Goal: Task Accomplishment & Management: Complete application form

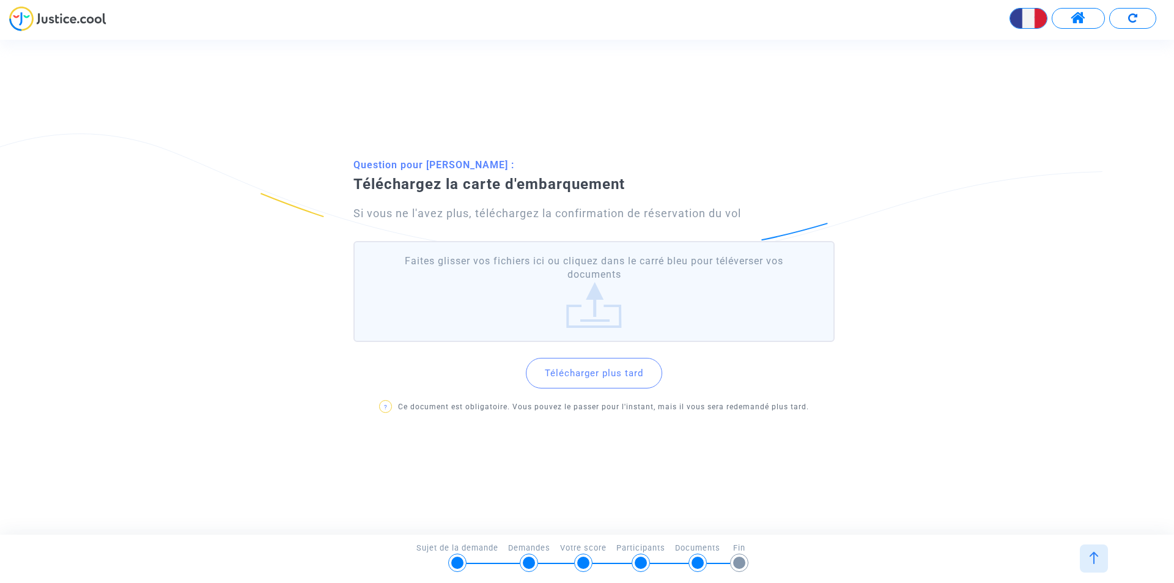
click at [64, 15] on img at bounding box center [57, 18] width 97 height 25
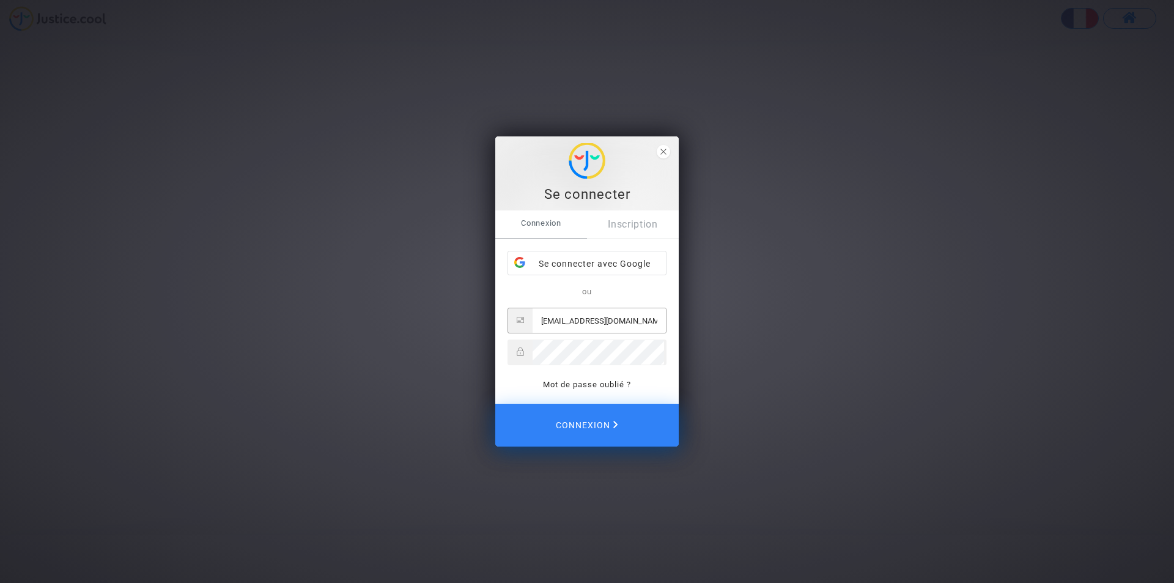
type input "can.aynur2@gmail.com"
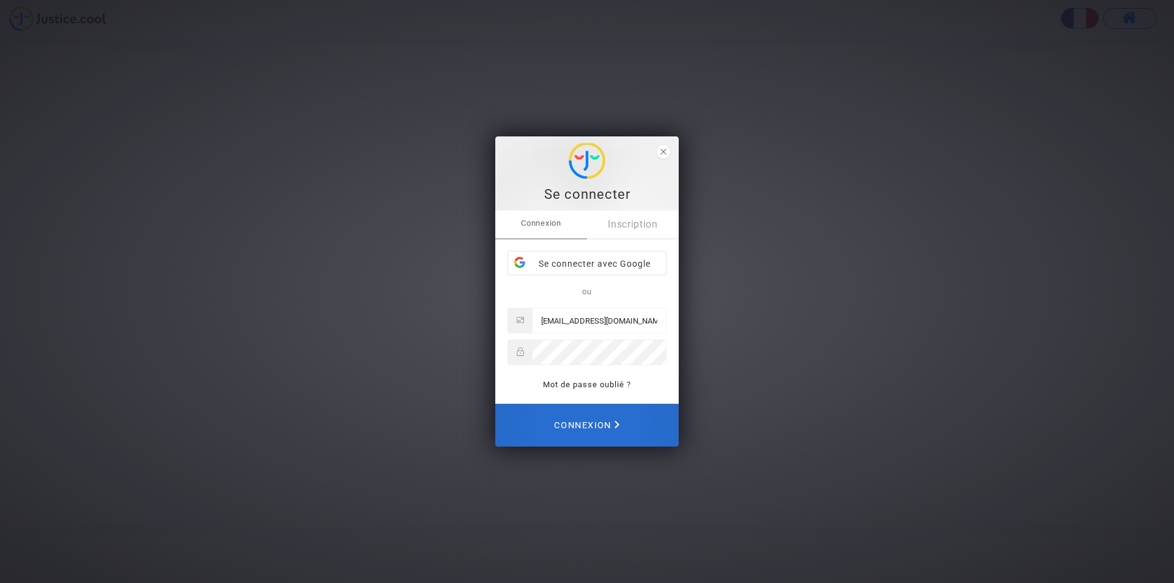
click at [591, 426] on span "Connexion" at bounding box center [586, 425] width 65 height 27
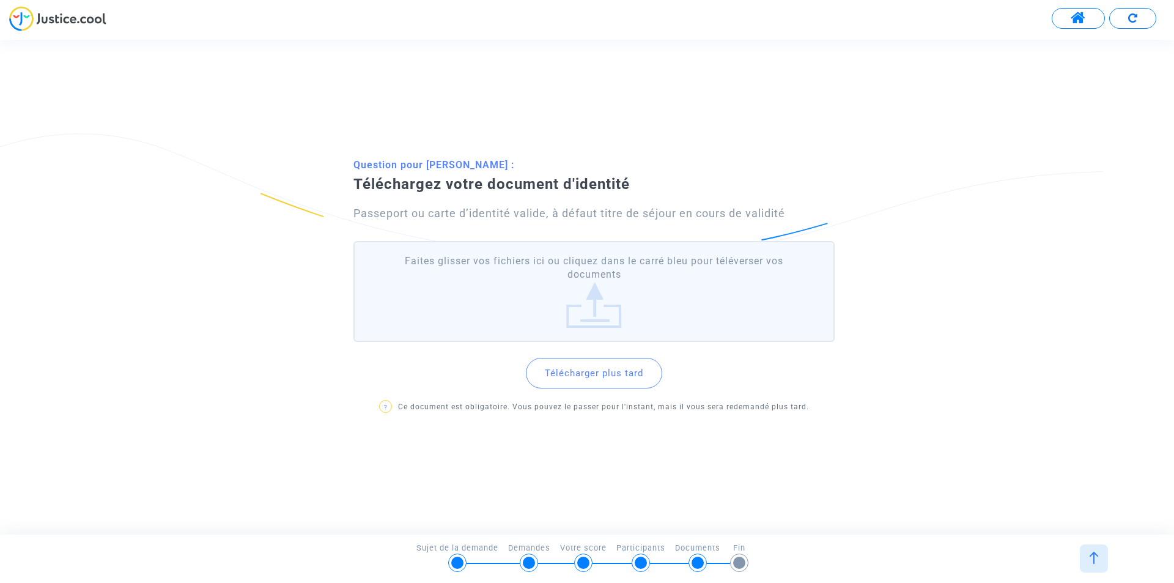
click at [586, 308] on label "Faites glisser vos fichiers ici ou cliquez dans le carré bleu pour téléverser v…" at bounding box center [593, 291] width 481 height 101
click at [0, 0] on input "Faites glisser vos fichiers ici ou cliquez dans le carré bleu pour téléverser v…" at bounding box center [0, 0] width 0 height 0
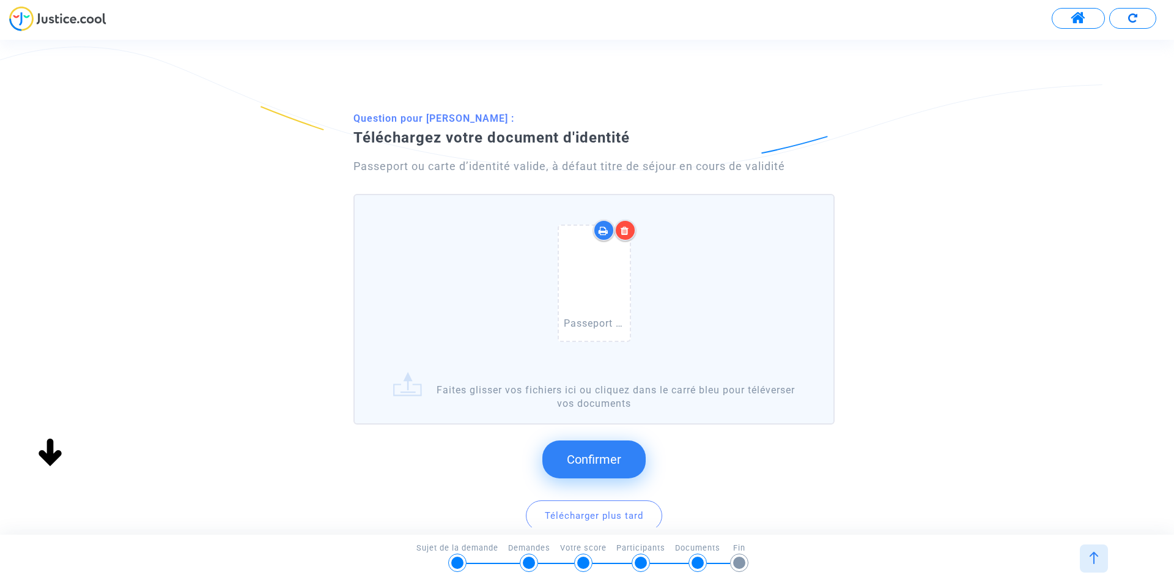
click at [594, 464] on span "Confirmer" at bounding box center [594, 459] width 54 height 15
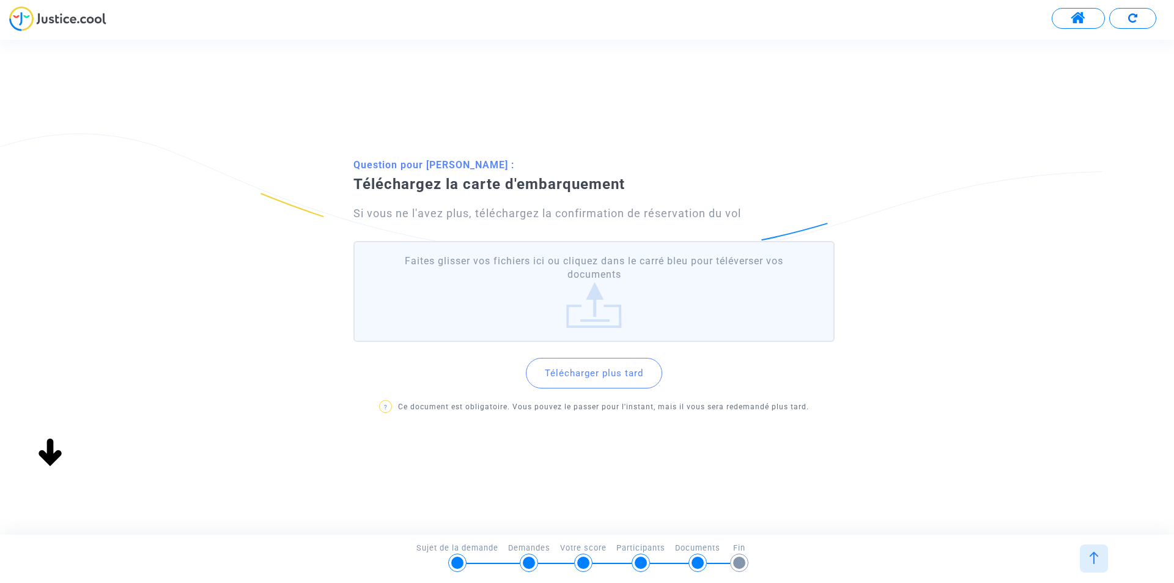
click at [594, 301] on label "Faites glisser vos fichiers ici ou cliquez dans le carré bleu pour téléverser v…" at bounding box center [593, 291] width 481 height 101
click at [0, 0] on input "Faites glisser vos fichiers ici ou cliquez dans le carré bleu pour téléverser v…" at bounding box center [0, 0] width 0 height 0
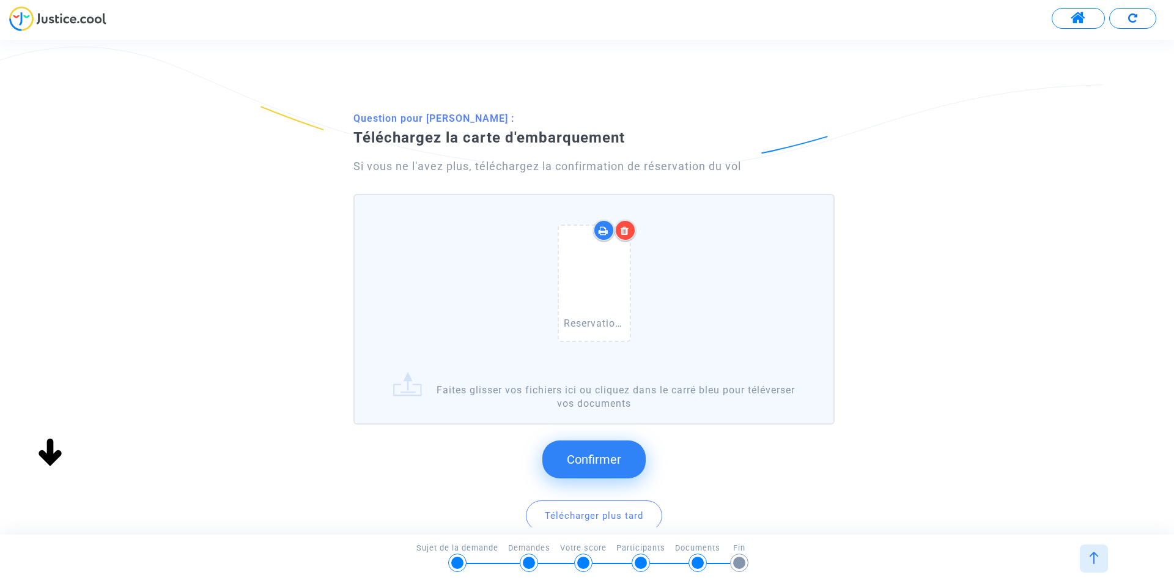
click at [587, 462] on span "Confirmer" at bounding box center [594, 459] width 54 height 15
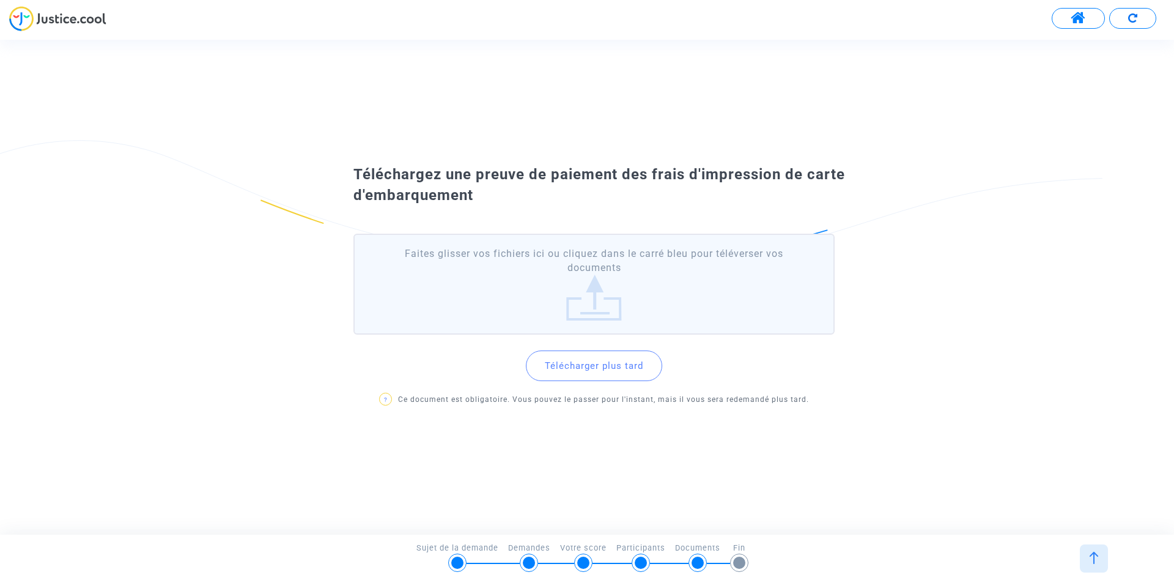
click at [596, 296] on label "Faites glisser vos fichiers ici ou cliquez dans le carré bleu pour téléverser v…" at bounding box center [593, 284] width 481 height 101
click at [0, 0] on input "Faites glisser vos fichiers ici ou cliquez dans le carré bleu pour téléverser v…" at bounding box center [0, 0] width 0 height 0
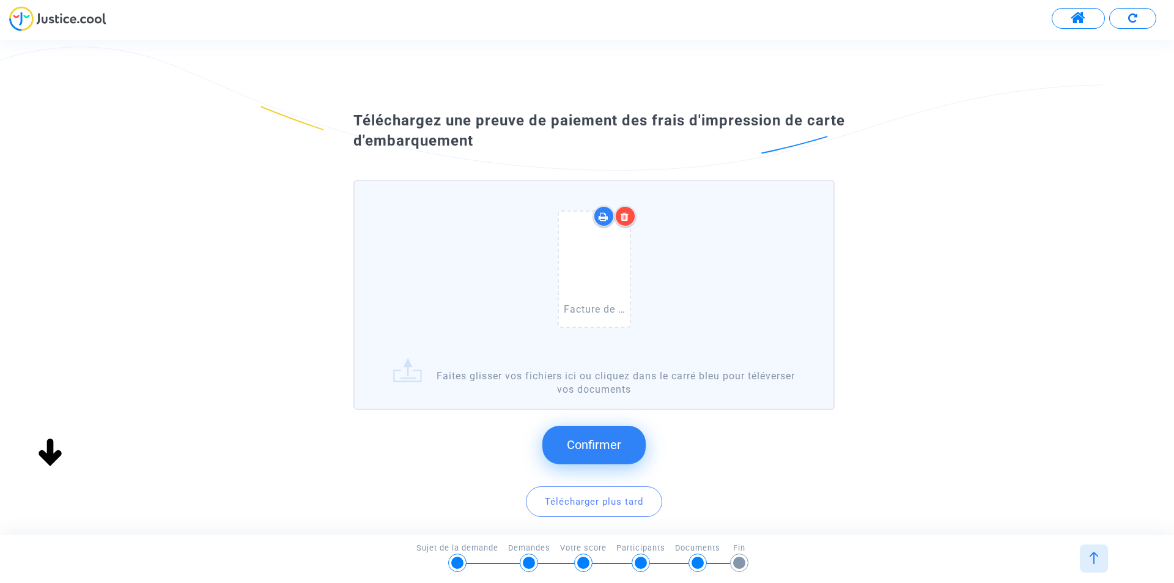
click at [591, 448] on span "Confirmer" at bounding box center [594, 444] width 54 height 15
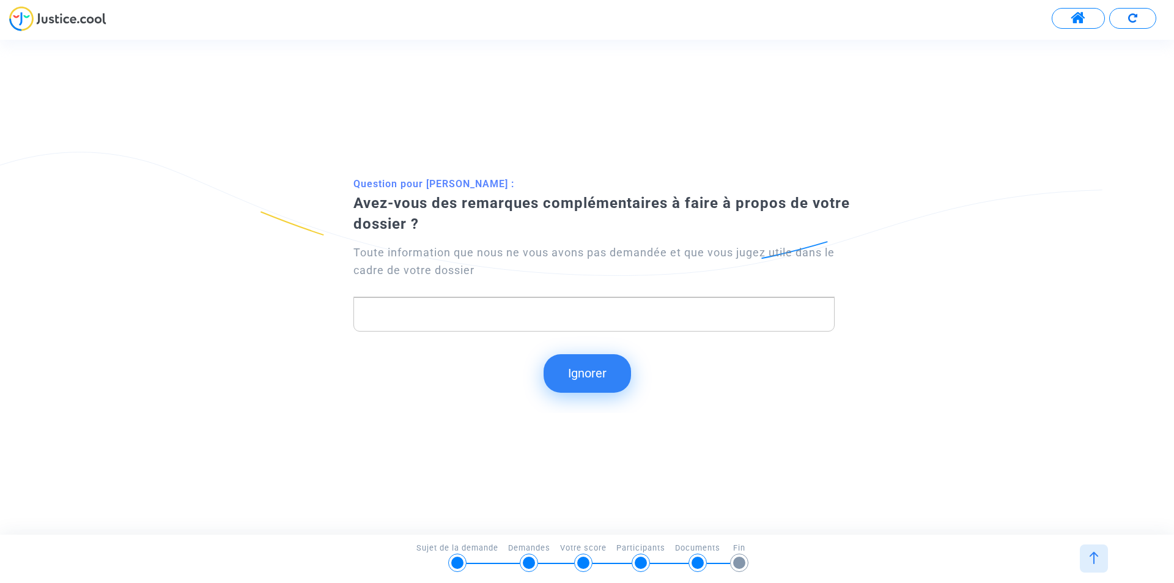
click at [521, 318] on p "Rich Text Editor, main" at bounding box center [594, 313] width 468 height 15
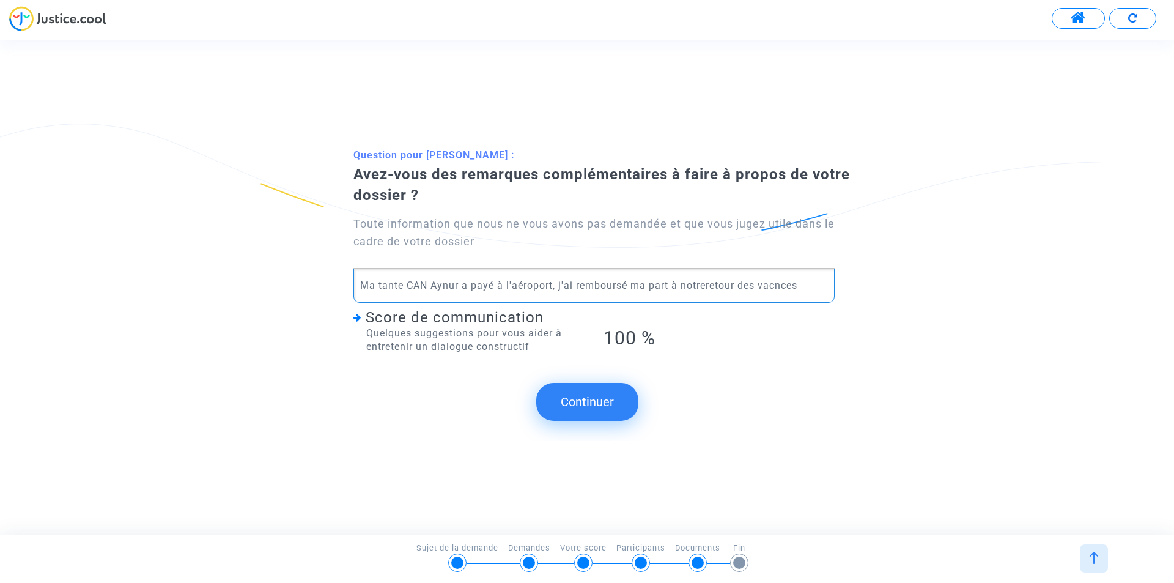
click at [706, 284] on p "Ma tante CAN Aynur a payé à l'aéroport, j'ai remboursé ma part à notreretour de…" at bounding box center [594, 285] width 468 height 15
click at [782, 287] on p "Ma tante CAN Aynur a payé à l'aéroport, j'ai remboursé ma part à notre retour d…" at bounding box center [594, 285] width 468 height 15
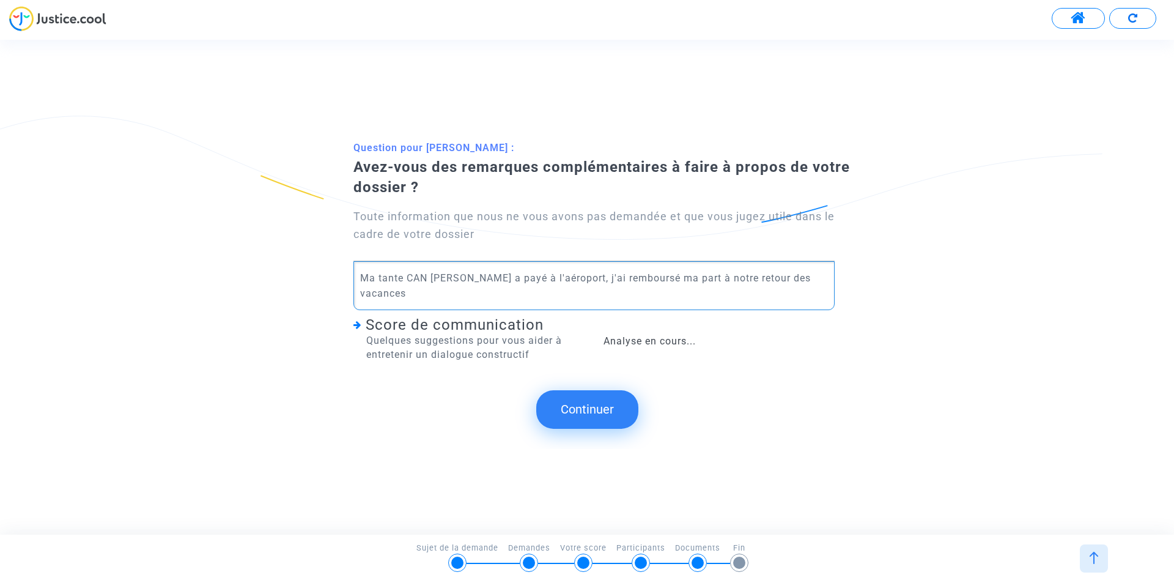
click at [816, 290] on p "Ma tante CAN [PERSON_NAME] a payé à l'aéroport, j'ai remboursé ma part à notre …" at bounding box center [594, 285] width 468 height 31
click at [579, 399] on button "Continuer" at bounding box center [587, 409] width 102 height 38
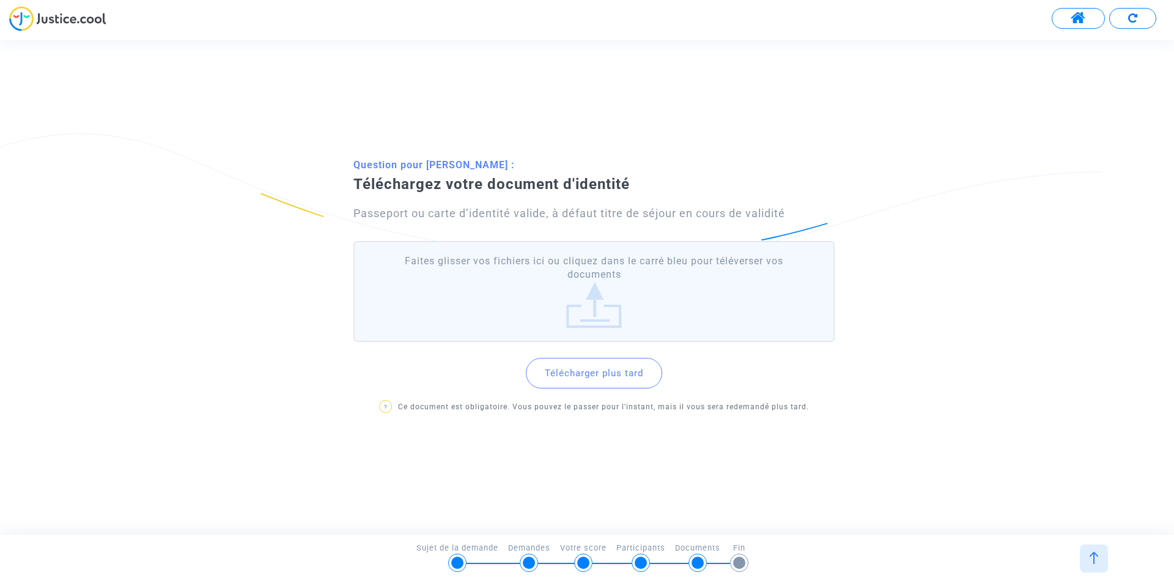
click at [610, 294] on label "Faites glisser vos fichiers ici ou cliquez dans le carré bleu pour téléverser v…" at bounding box center [593, 291] width 481 height 101
click at [0, 0] on input "Faites glisser vos fichiers ici ou cliquez dans le carré bleu pour téléverser v…" at bounding box center [0, 0] width 0 height 0
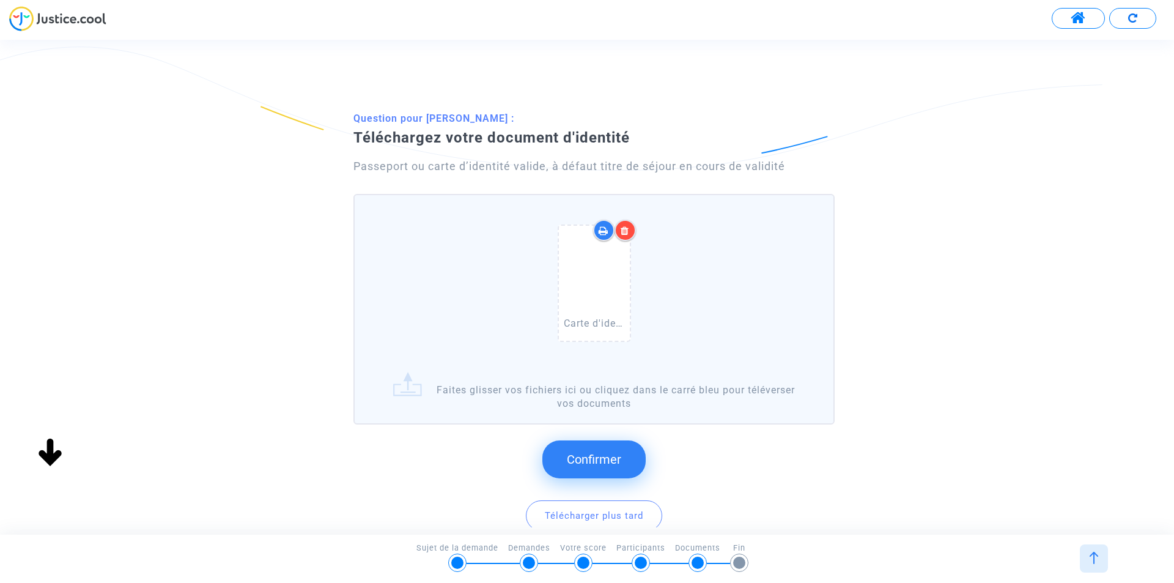
click at [596, 457] on span "Confirmer" at bounding box center [594, 459] width 54 height 15
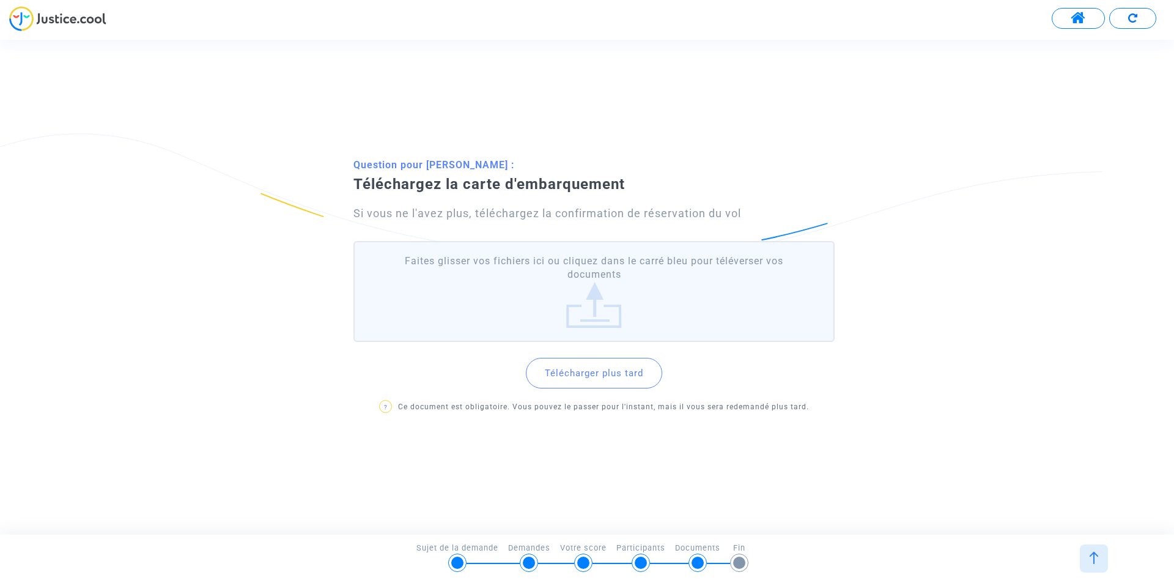
click at [599, 309] on label "Faites glisser vos fichiers ici ou cliquez dans le carré bleu pour téléverser v…" at bounding box center [593, 291] width 481 height 101
click at [0, 0] on input "Faites glisser vos fichiers ici ou cliquez dans le carré bleu pour téléverser v…" at bounding box center [0, 0] width 0 height 0
click at [566, 297] on label "Faites glisser vos fichiers ici ou cliquez dans le carré bleu pour téléverser v…" at bounding box center [593, 291] width 481 height 101
click at [0, 0] on input "Faites glisser vos fichiers ici ou cliquez dans le carré bleu pour téléverser v…" at bounding box center [0, 0] width 0 height 0
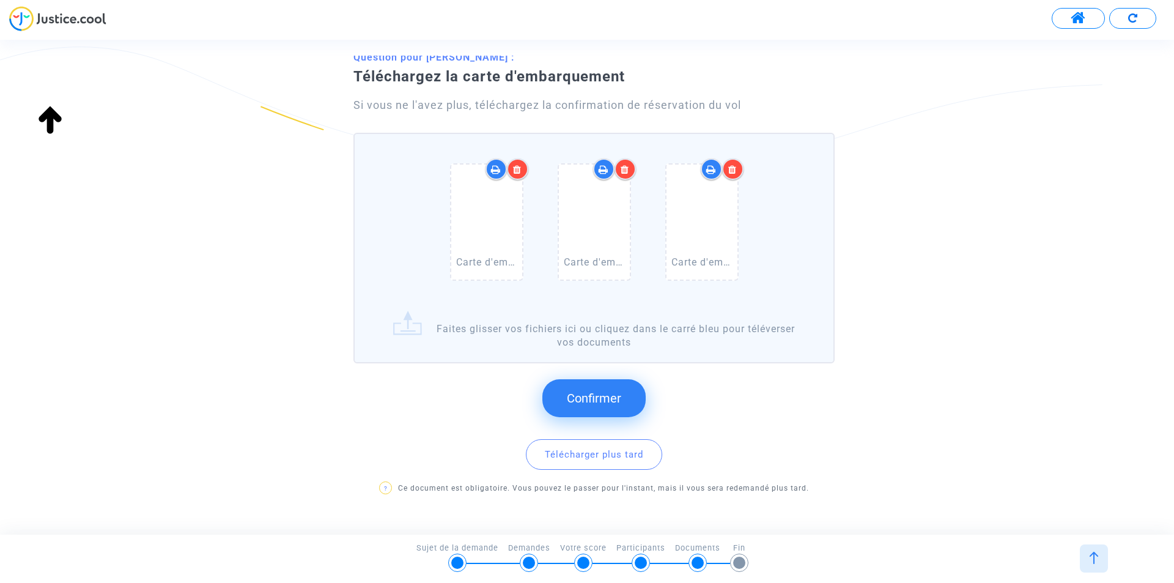
scroll to position [99, 0]
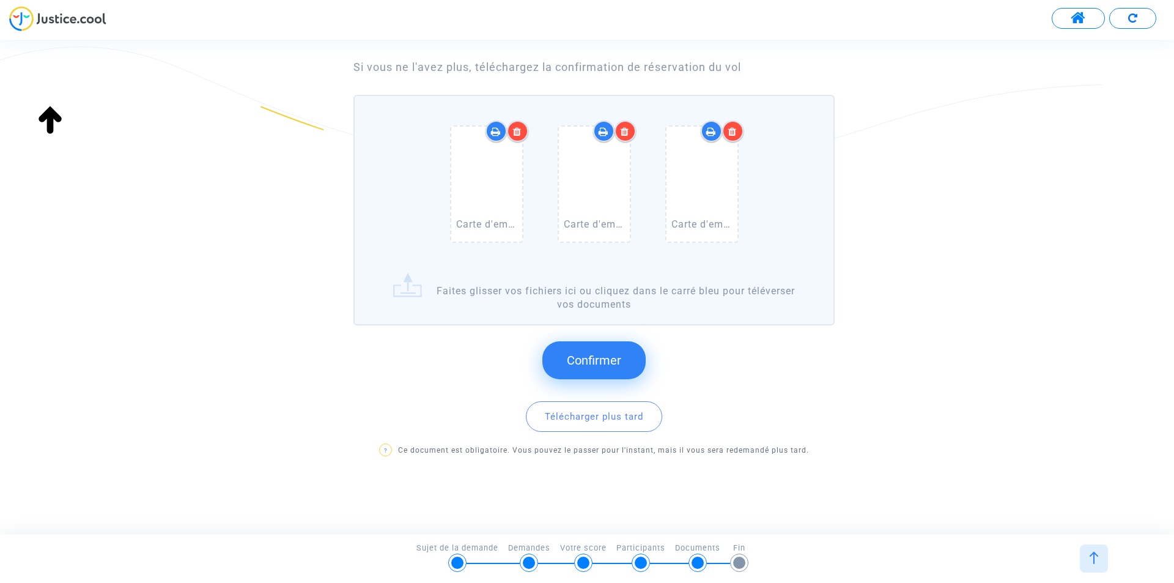
click at [595, 361] on span "Confirmer" at bounding box center [594, 360] width 54 height 15
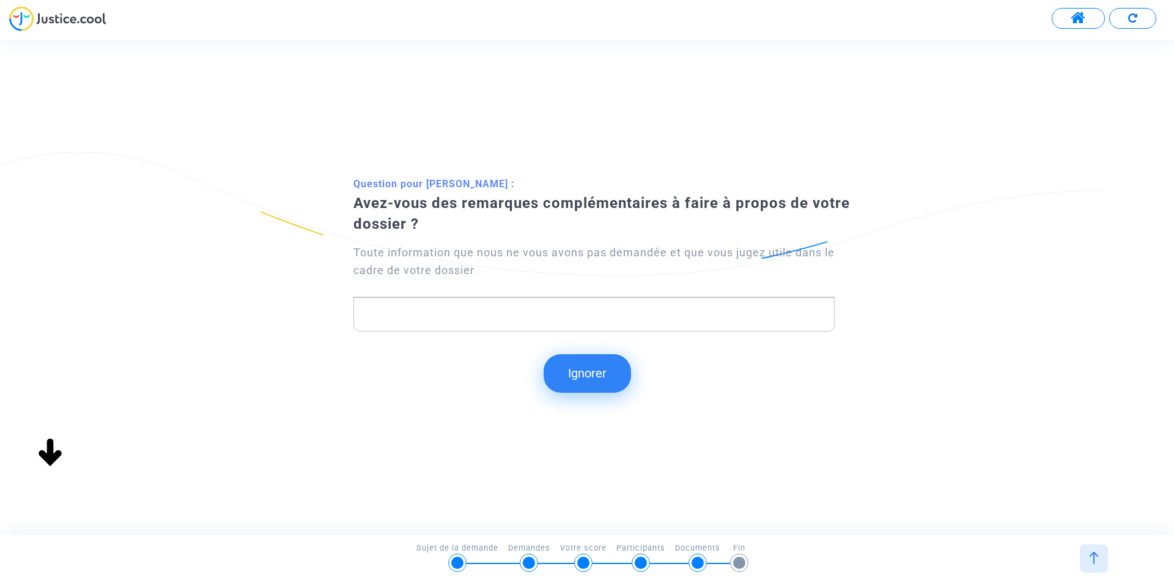
click at [514, 318] on p "Rich Text Editor, main" at bounding box center [594, 313] width 468 height 15
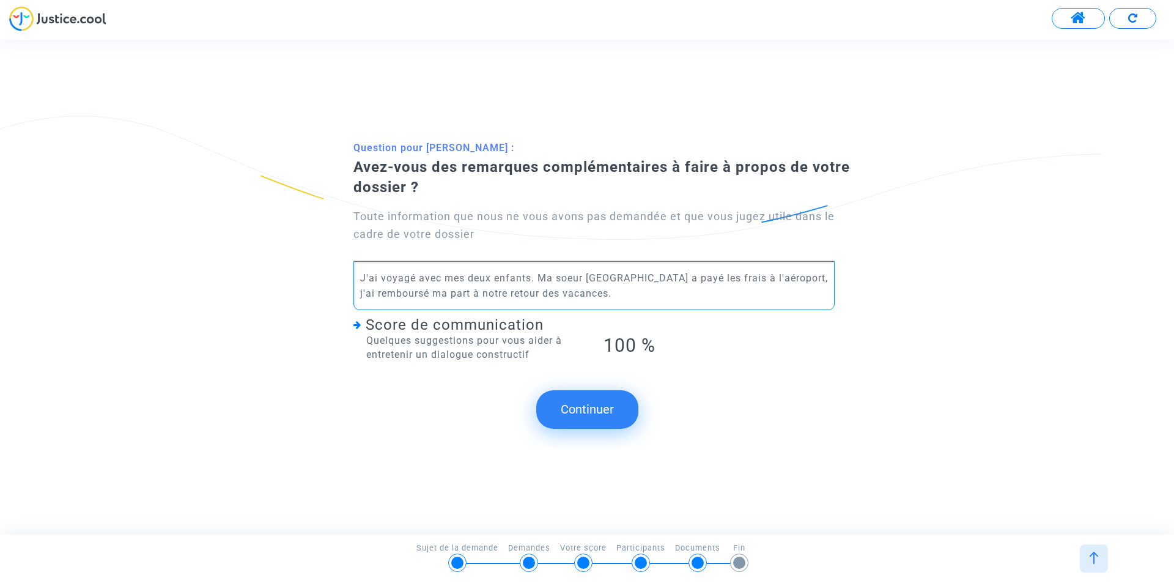
click at [456, 294] on p "J'ai voyagé avec mes deux enfants. Ma soeur [GEOGRAPHIC_DATA] a payé les frais …" at bounding box center [594, 285] width 468 height 31
click at [500, 295] on p "J'ai voyagé avec mes deux enfants. Ma soeur [GEOGRAPHIC_DATA] a payé les frais …" at bounding box center [594, 285] width 468 height 31
click at [588, 410] on button "Continuer" at bounding box center [587, 409] width 102 height 38
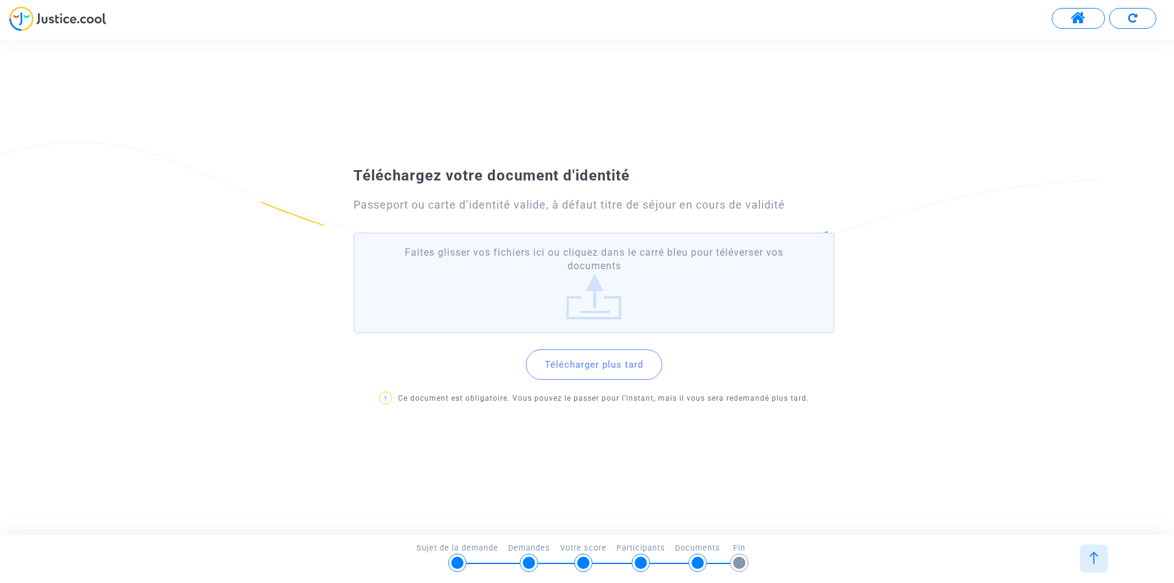
click at [598, 279] on label "Faites glisser vos fichiers ici ou cliquez dans le carré bleu pour téléverser v…" at bounding box center [593, 282] width 481 height 101
click at [0, 0] on input "Faites glisser vos fichiers ici ou cliquez dans le carré bleu pour téléverser v…" at bounding box center [0, 0] width 0 height 0
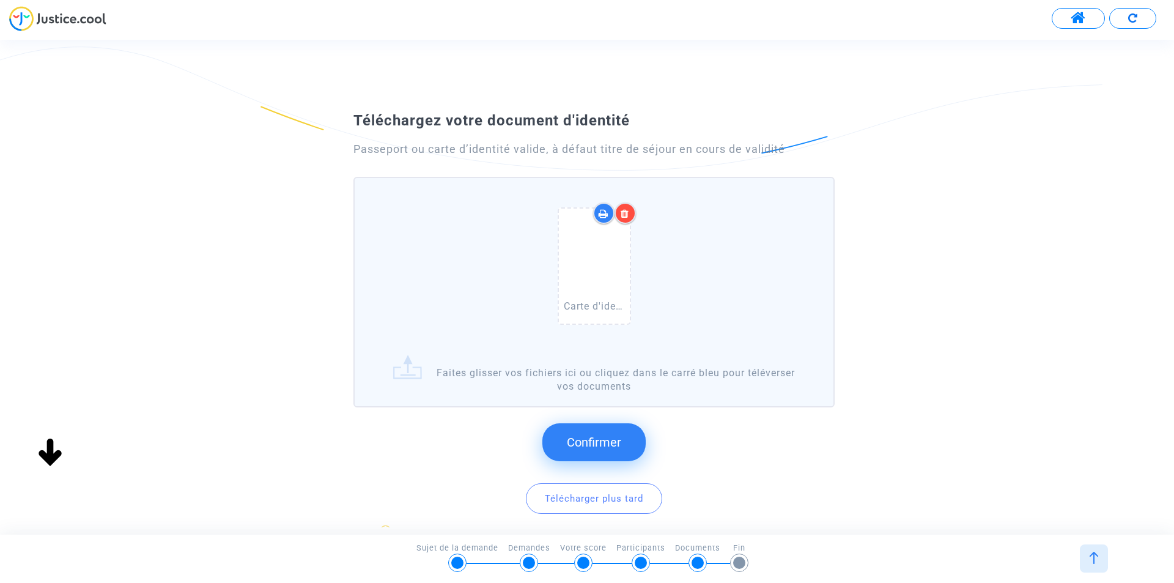
click at [575, 443] on span "Confirmer" at bounding box center [594, 442] width 54 height 15
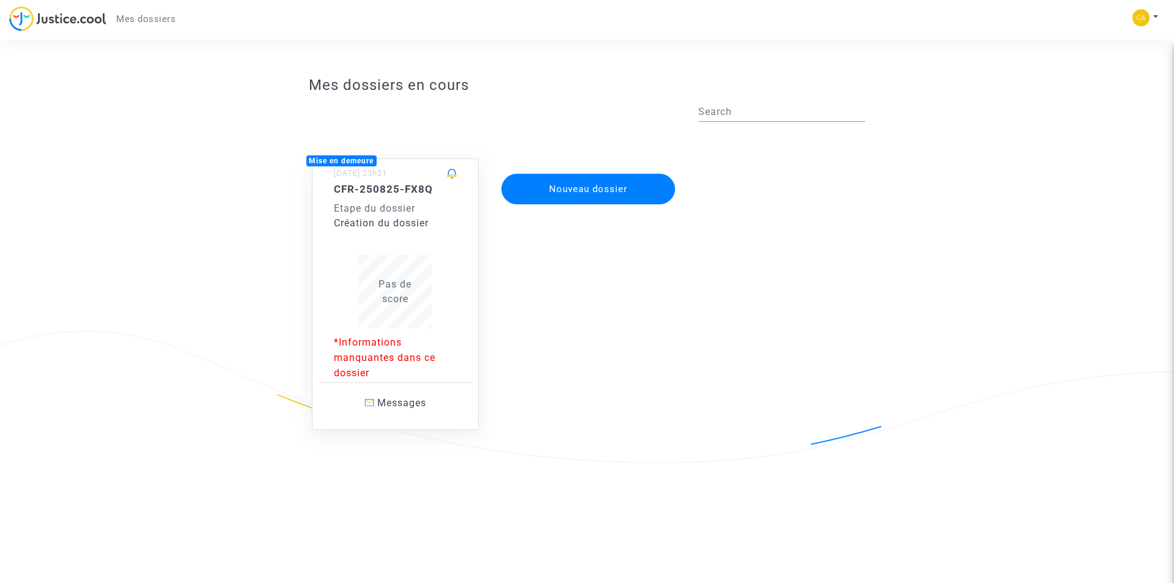
click at [366, 235] on div "CFR-250825-FX8Q Etape du dossier Création du dossier Pas de score" at bounding box center [396, 256] width 124 height 146
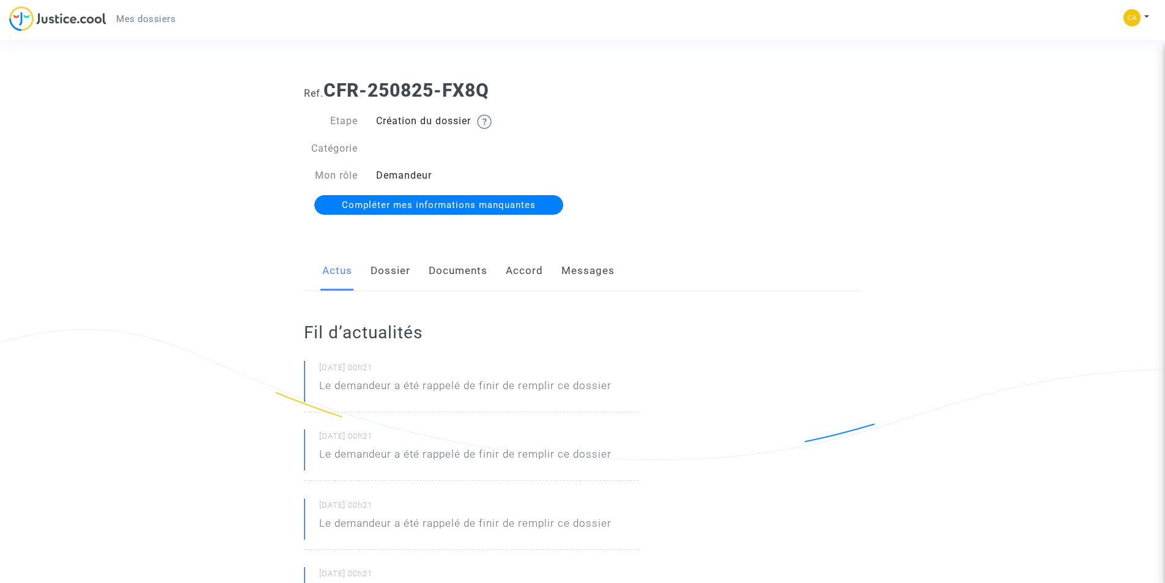
click at [446, 204] on span "Compléter mes informations manquantes" at bounding box center [439, 204] width 194 height 11
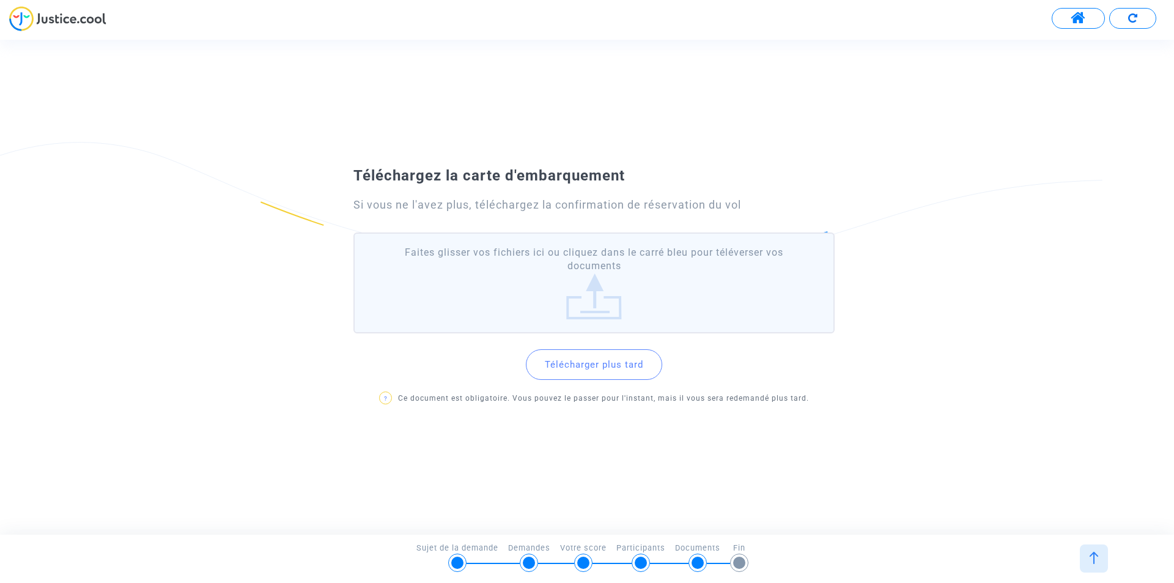
click at [593, 366] on button "Télécharger plus tard" at bounding box center [594, 364] width 136 height 31
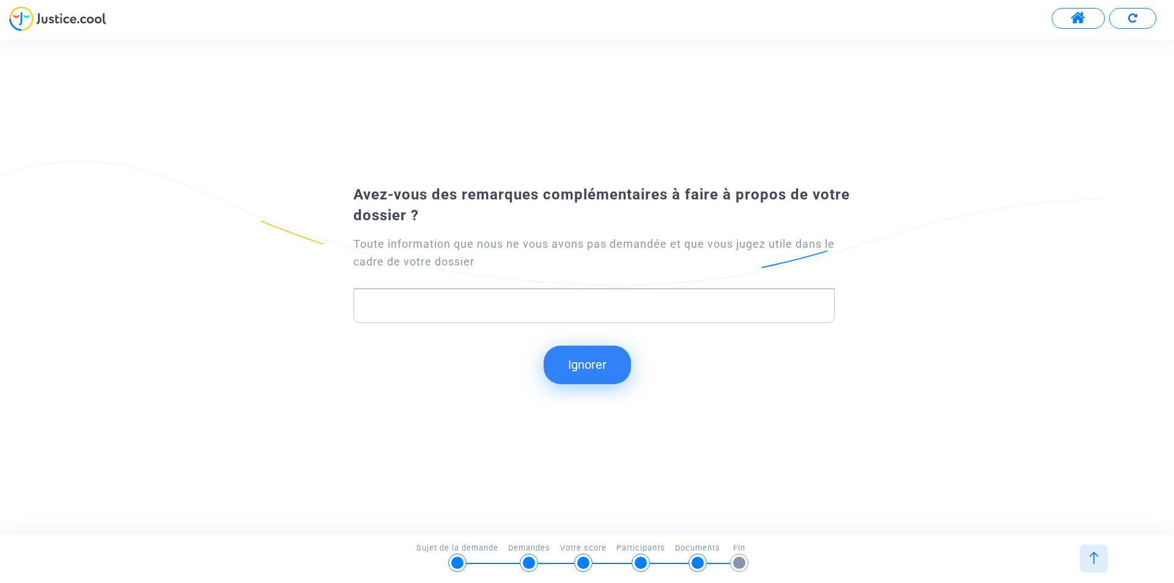
click at [593, 366] on button "Ignorer" at bounding box center [587, 365] width 87 height 38
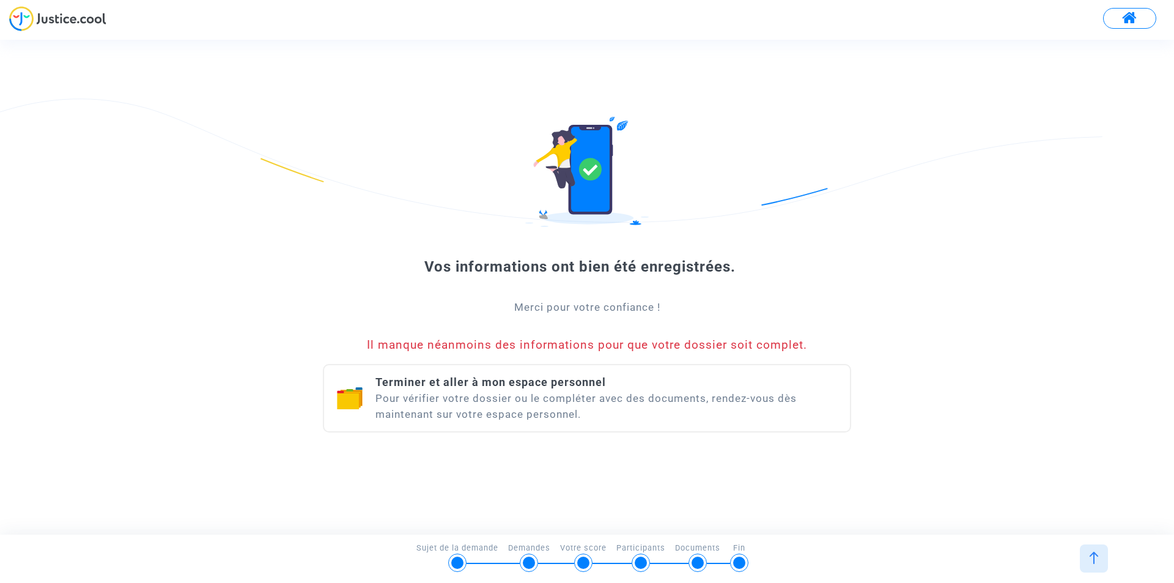
click at [562, 397] on div "Terminer et aller à mon espace personnel Pour vérifier votre dossier ou le comp…" at bounding box center [607, 398] width 462 height 48
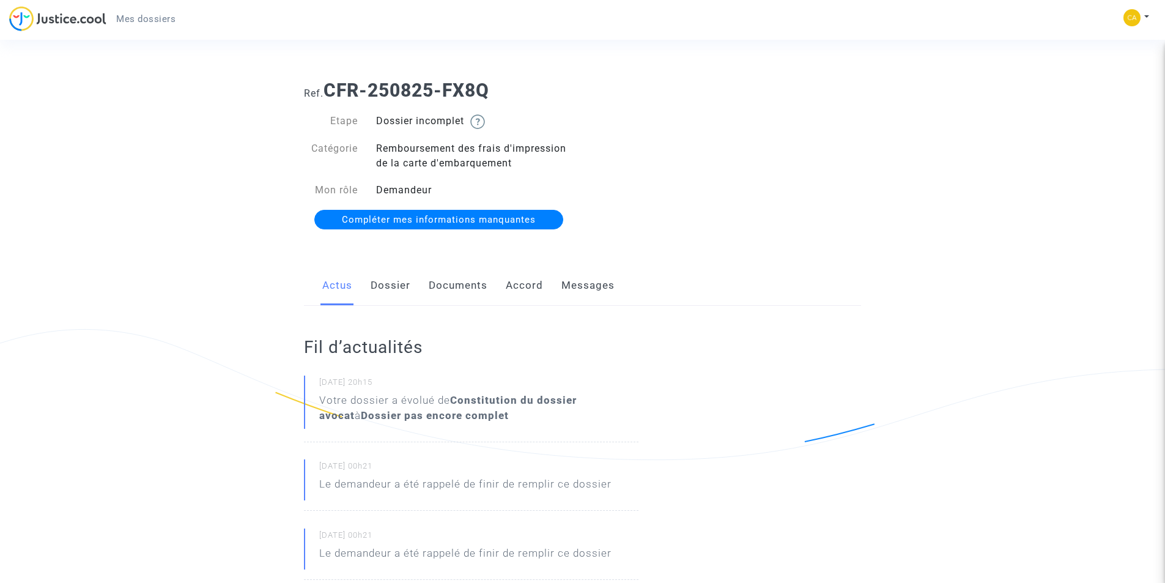
click at [484, 216] on span "Compléter mes informations manquantes" at bounding box center [439, 219] width 194 height 11
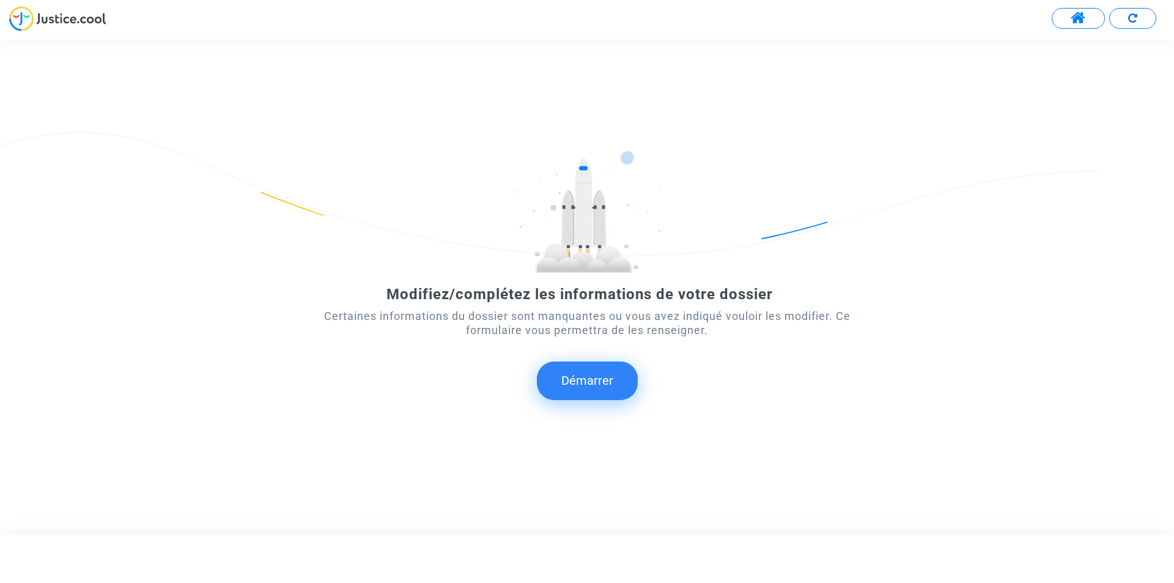
click at [593, 382] on button "Démarrer" at bounding box center [587, 380] width 101 height 38
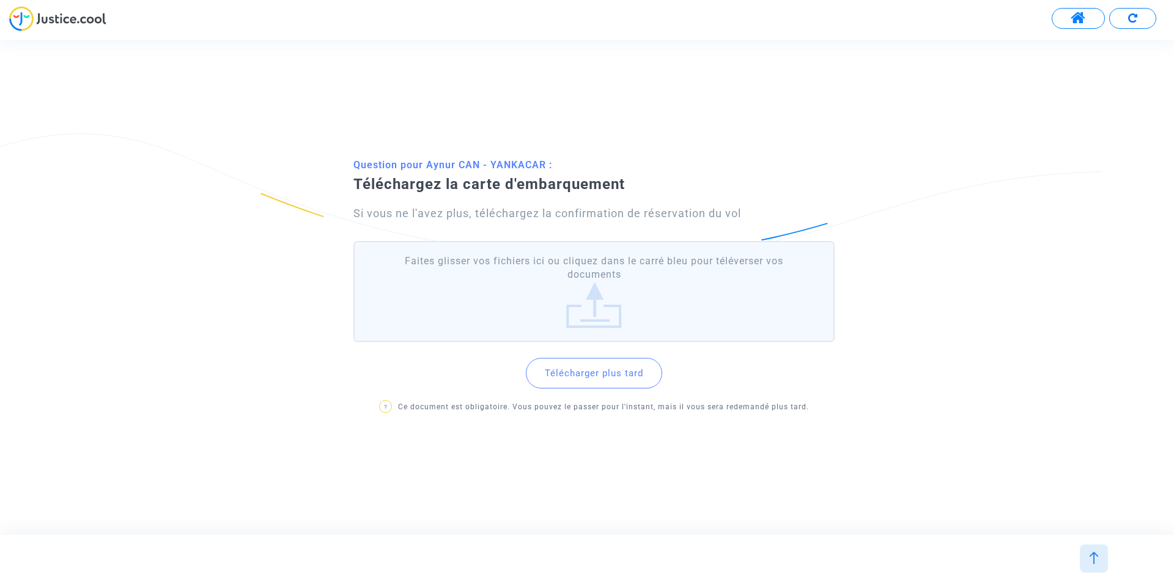
click at [595, 301] on label "Faites glisser vos fichiers ici ou cliquez dans le carré bleu pour téléverser v…" at bounding box center [593, 291] width 481 height 101
click at [0, 0] on input "Faites glisser vos fichiers ici ou cliquez dans le carré bleu pour téléverser v…" at bounding box center [0, 0] width 0 height 0
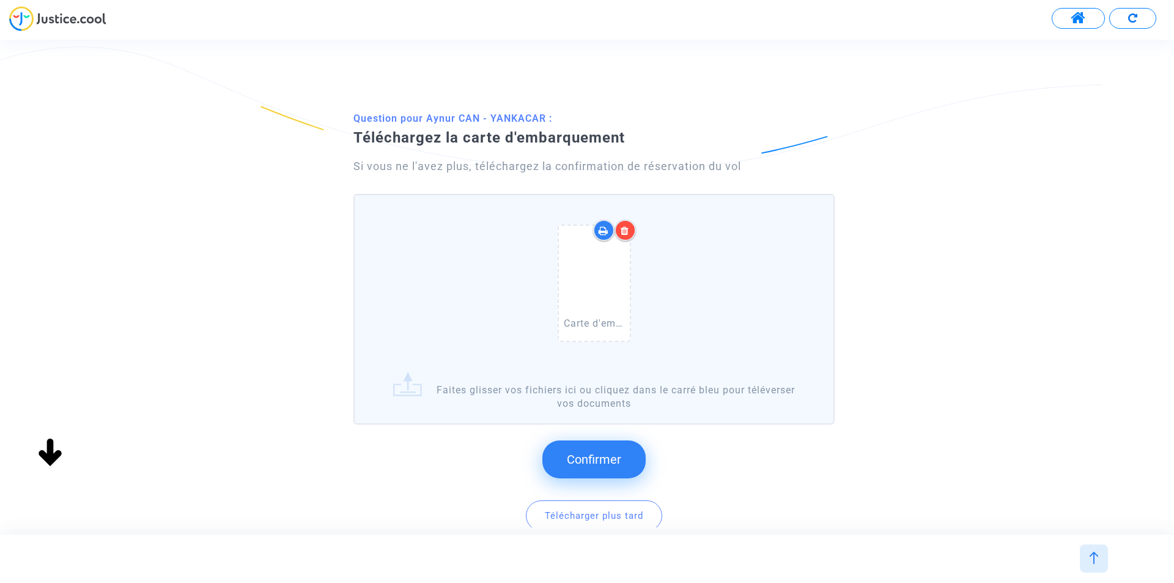
click at [609, 456] on span "Confirmer" at bounding box center [594, 459] width 54 height 15
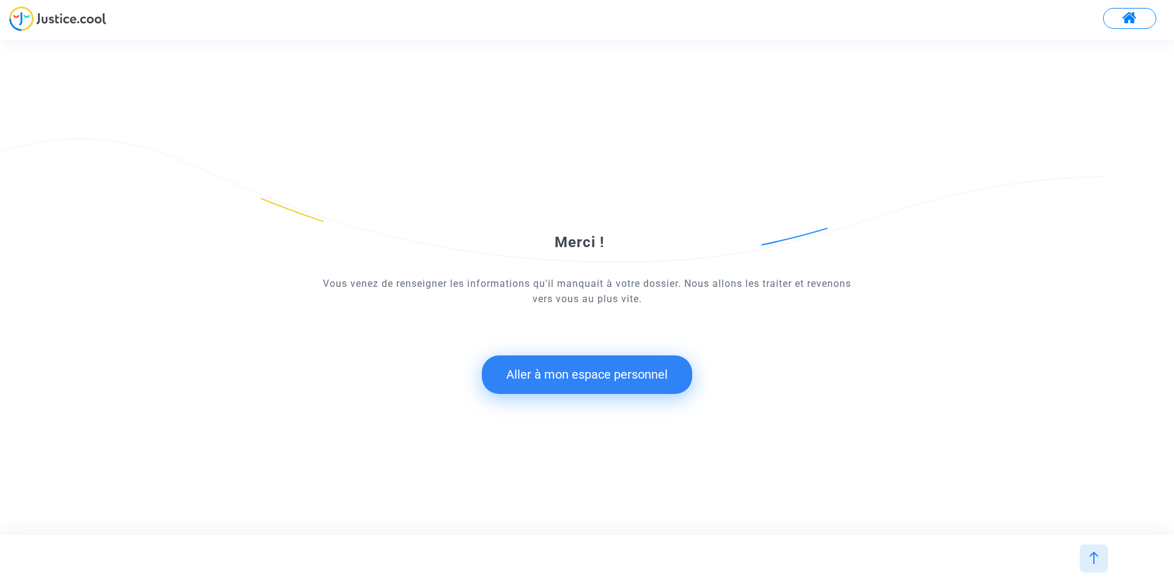
click at [558, 377] on button "Aller à mon espace personnel" at bounding box center [587, 374] width 210 height 38
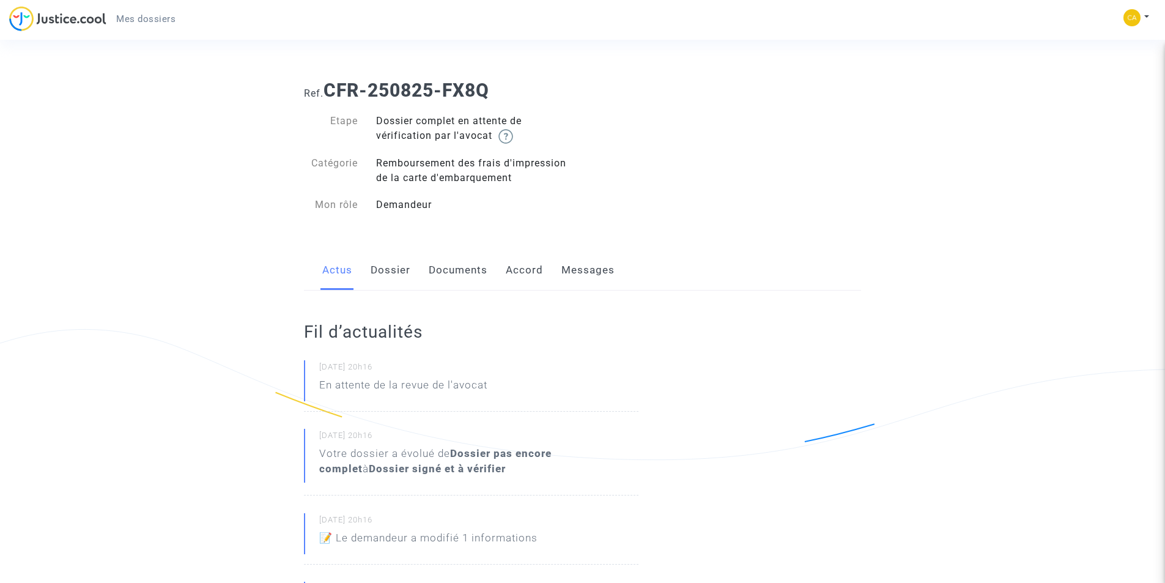
click at [452, 273] on link "Documents" at bounding box center [458, 270] width 59 height 40
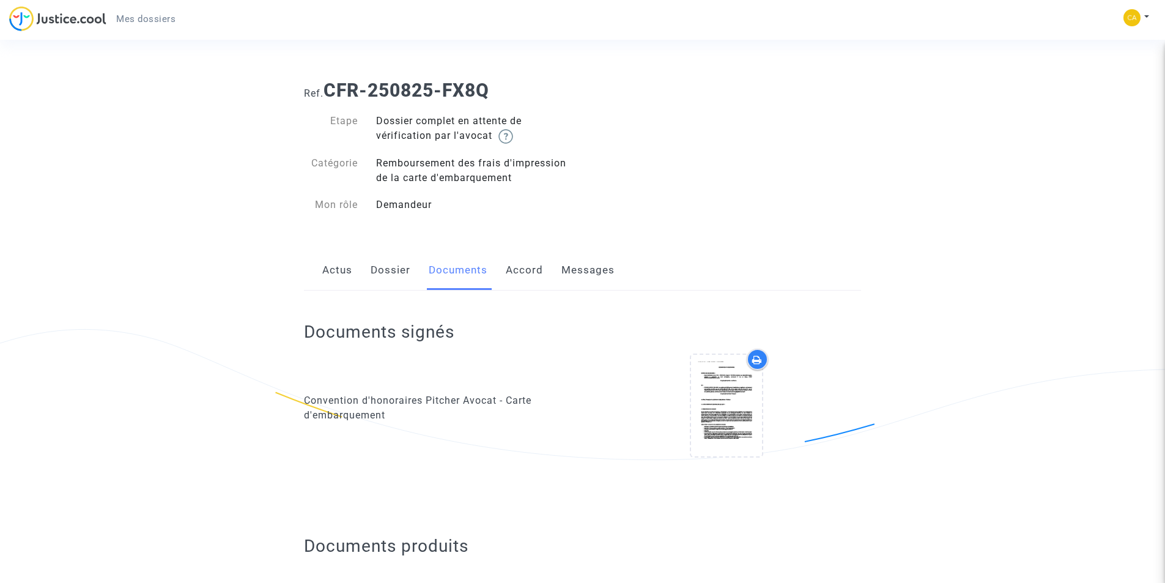
click at [391, 267] on link "Dossier" at bounding box center [391, 270] width 40 height 40
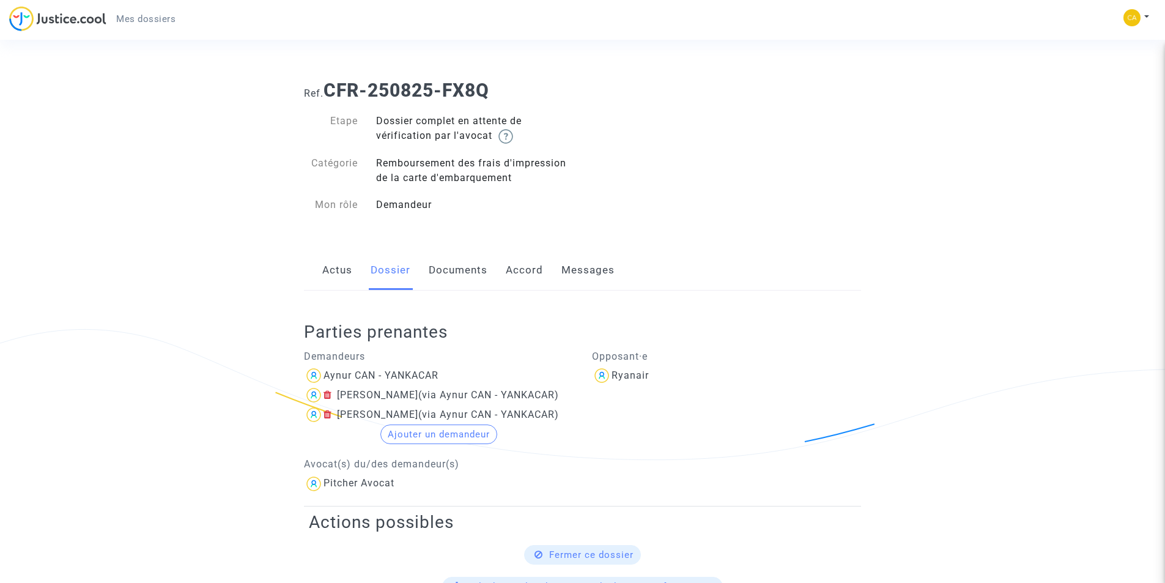
click at [457, 267] on link "Documents" at bounding box center [458, 270] width 59 height 40
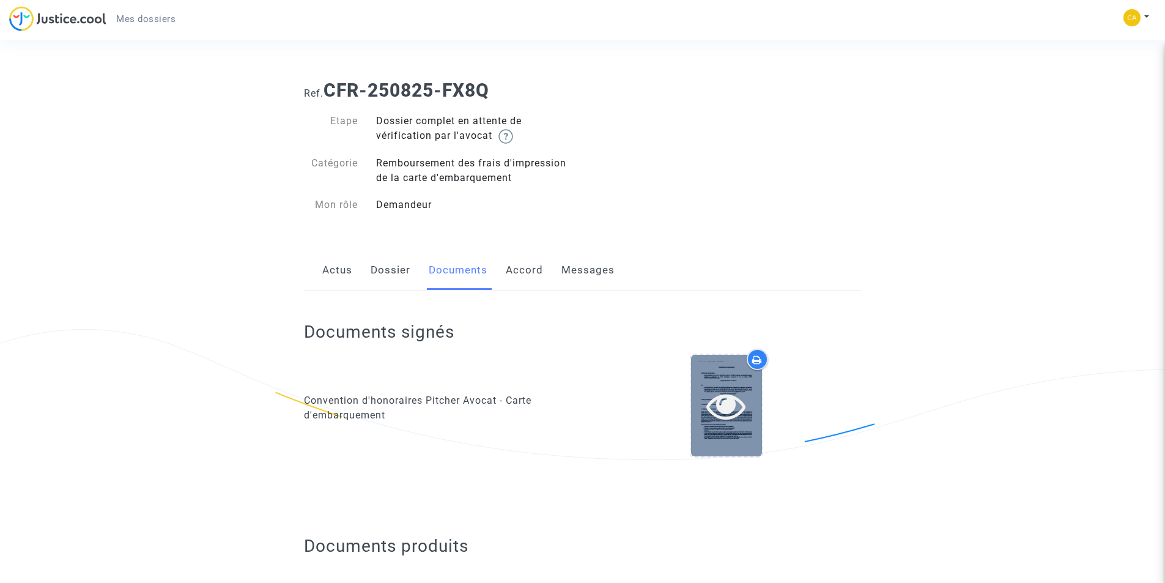
click at [728, 399] on icon at bounding box center [726, 405] width 40 height 39
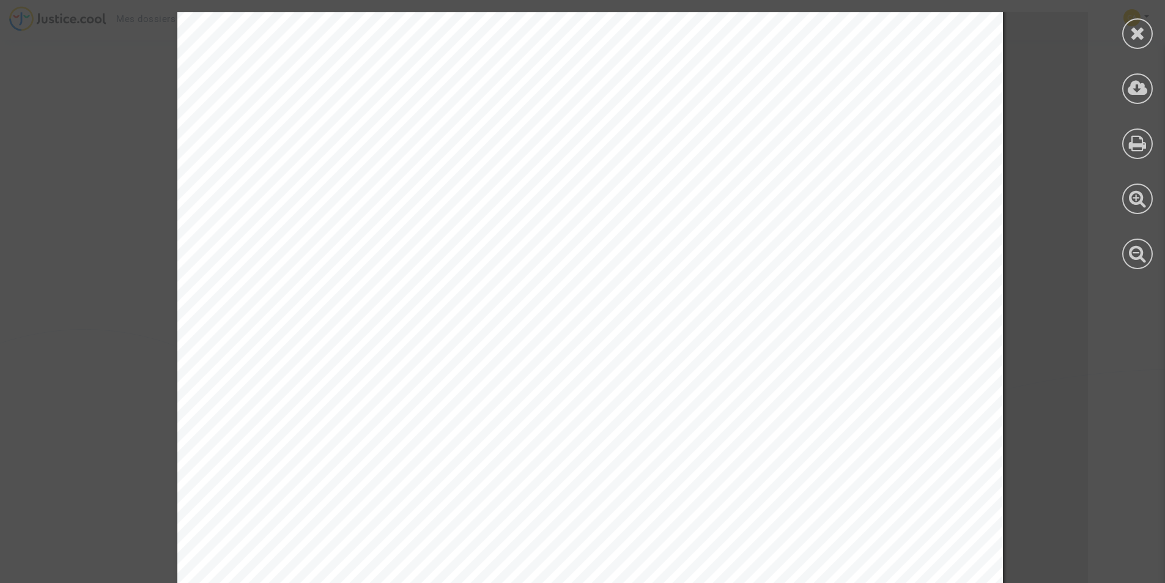
scroll to position [4948, 0]
click at [1136, 89] on icon at bounding box center [1138, 88] width 20 height 18
